Goal: Transaction & Acquisition: Purchase product/service

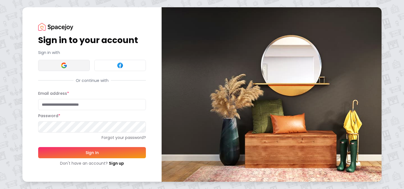
click at [74, 68] on button at bounding box center [64, 65] width 52 height 11
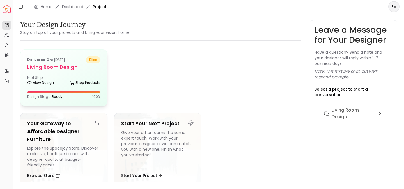
click at [58, 63] on h5 "Living Room Design" at bounding box center [63, 67] width 73 height 8
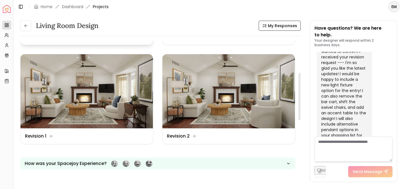
scroll to position [93, 0]
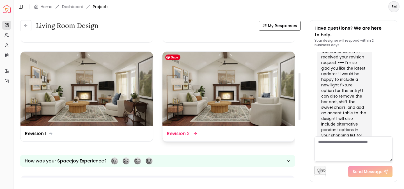
click at [247, 105] on img at bounding box center [228, 89] width 132 height 75
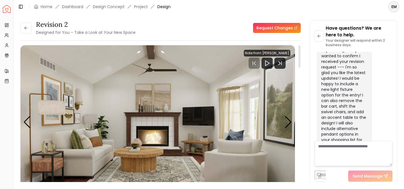
click at [254, 53] on div "Note from [PERSON_NAME]" at bounding box center [267, 53] width 47 height 7
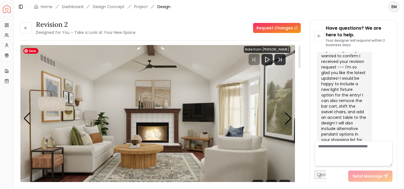
scroll to position [3, 0]
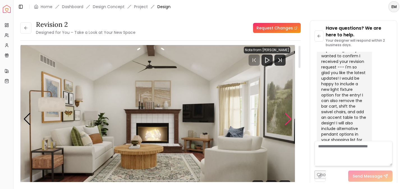
click at [288, 120] on div "Next slide" at bounding box center [288, 119] width 8 height 12
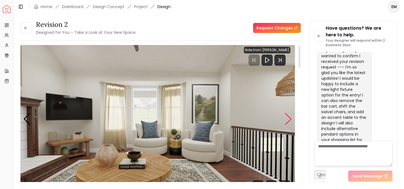
click at [288, 120] on div "Next slide" at bounding box center [288, 119] width 8 height 12
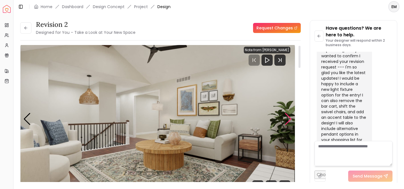
click at [288, 119] on div "Next slide" at bounding box center [288, 119] width 8 height 12
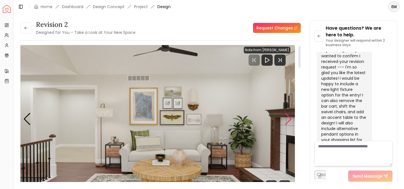
click at [288, 119] on div "Next slide" at bounding box center [288, 119] width 8 height 12
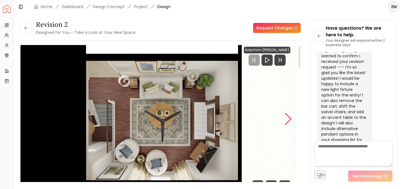
click at [288, 119] on div "Next slide" at bounding box center [288, 119] width 8 height 12
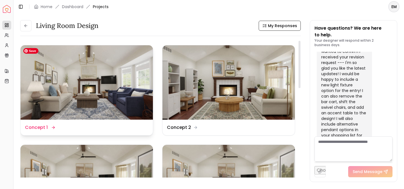
click at [60, 79] on img at bounding box center [86, 82] width 132 height 75
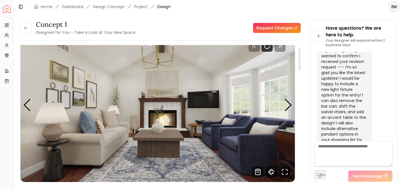
scroll to position [12, 0]
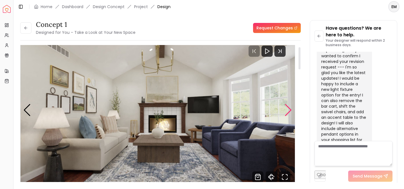
click at [287, 109] on div "Next slide" at bounding box center [288, 110] width 8 height 12
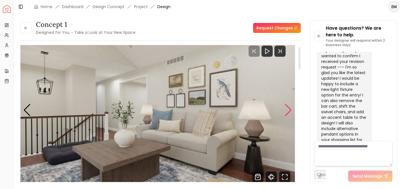
click at [287, 109] on div "Next slide" at bounding box center [288, 110] width 8 height 12
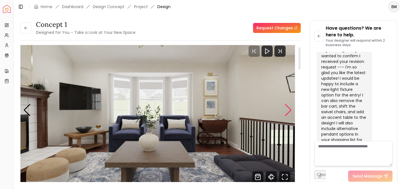
click at [287, 109] on div "Next slide" at bounding box center [288, 110] width 8 height 12
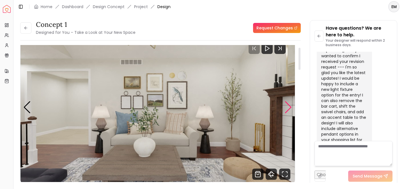
scroll to position [15, 0]
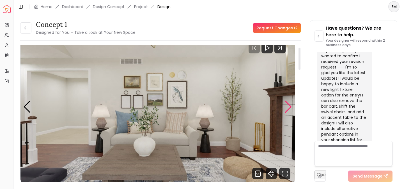
click at [287, 109] on div "Next slide" at bounding box center [288, 107] width 8 height 12
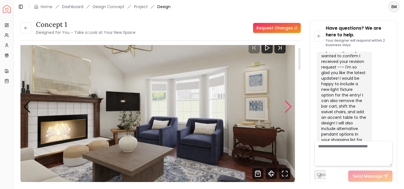
click at [287, 109] on div "Next slide" at bounding box center [288, 107] width 8 height 12
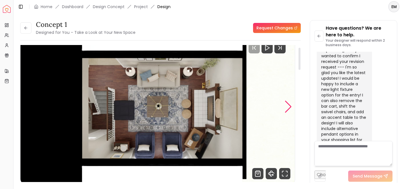
click at [287, 109] on div "Next slide" at bounding box center [288, 107] width 8 height 12
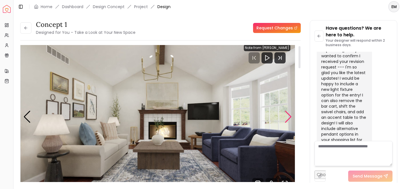
scroll to position [4, 0]
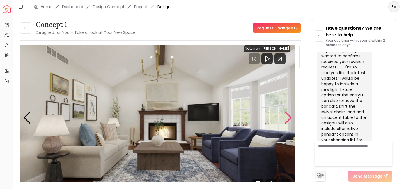
click at [286, 116] on div "Next slide" at bounding box center [288, 118] width 8 height 12
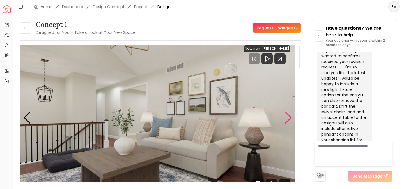
click at [286, 116] on div "Next slide" at bounding box center [288, 118] width 8 height 12
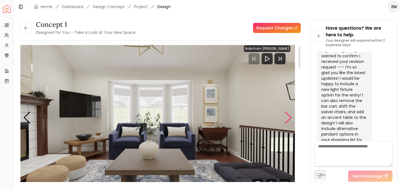
click at [286, 116] on div "Next slide" at bounding box center [288, 118] width 8 height 12
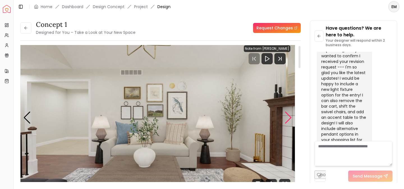
click at [286, 116] on div "Next slide" at bounding box center [288, 118] width 8 height 12
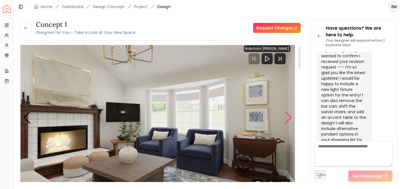
click at [286, 116] on div "Next slide" at bounding box center [288, 118] width 8 height 12
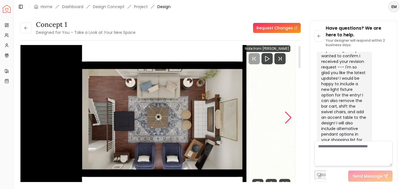
click at [286, 116] on div "Next slide" at bounding box center [288, 118] width 8 height 12
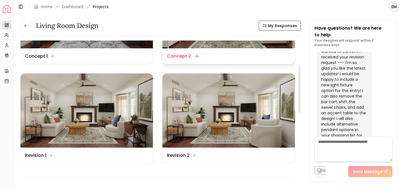
scroll to position [73, 0]
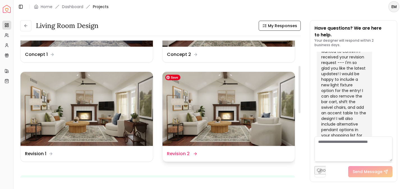
click at [229, 109] on img at bounding box center [228, 109] width 132 height 75
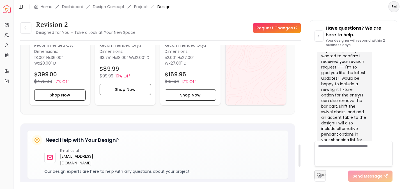
scroll to position [621, 0]
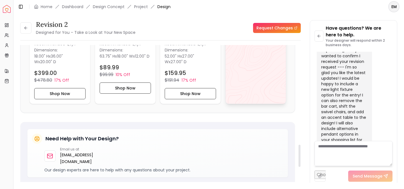
click at [242, 80] on div "View All" at bounding box center [255, 36] width 61 height 136
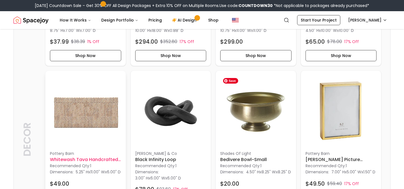
scroll to position [1658, 0]
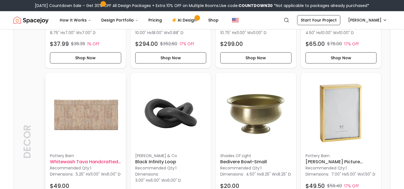
click at [82, 123] on img at bounding box center [85, 113] width 71 height 71
click at [80, 161] on h6 "Whitewash Tava Handcrafted Rattan Lidded Box" at bounding box center [85, 162] width 71 height 7
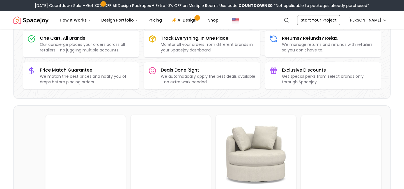
scroll to position [0, 0]
